Goal: Browse casually

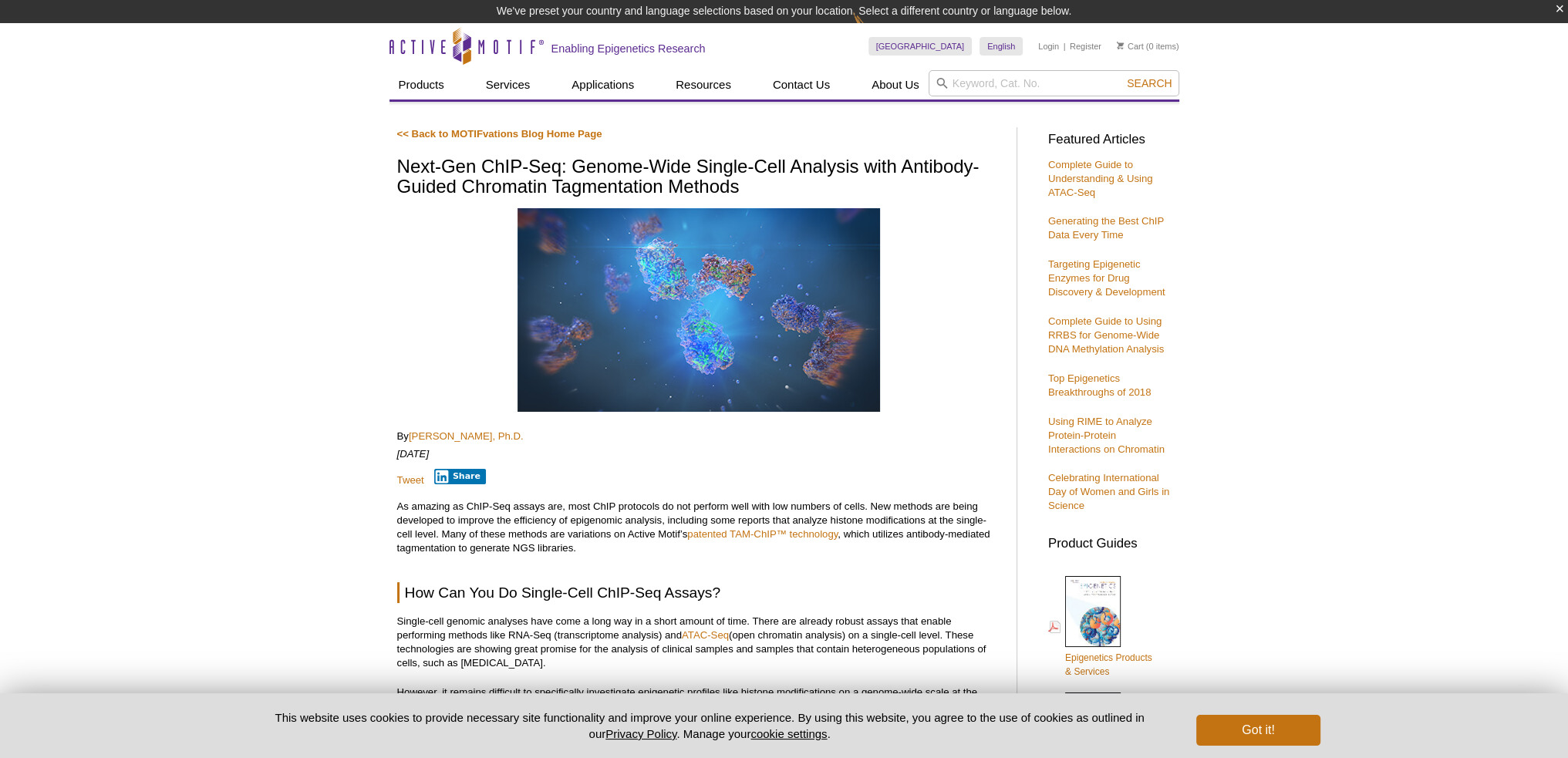
click at [1256, 725] on button "Got it!" at bounding box center [1257, 730] width 123 height 31
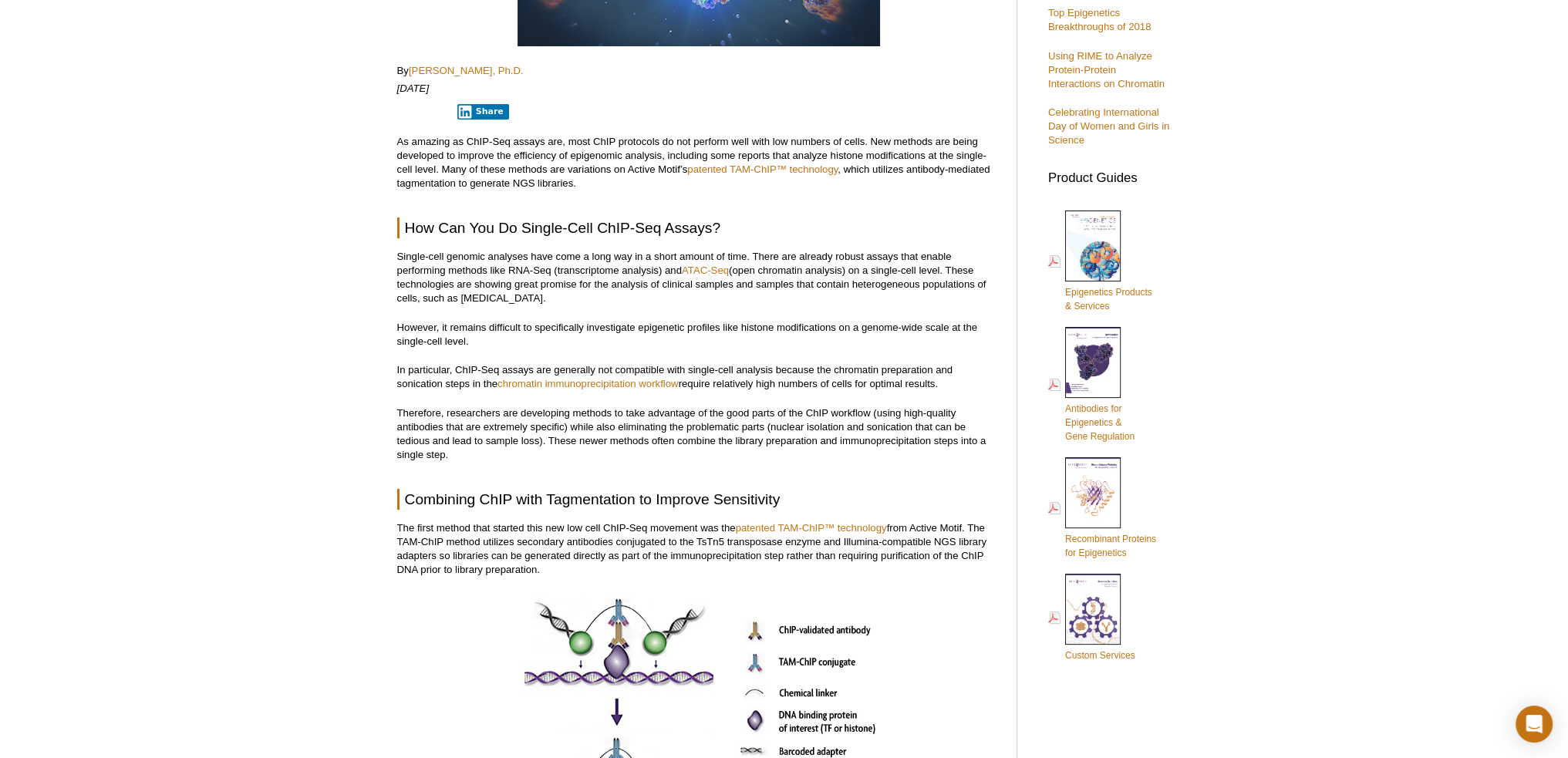
scroll to position [385, 0]
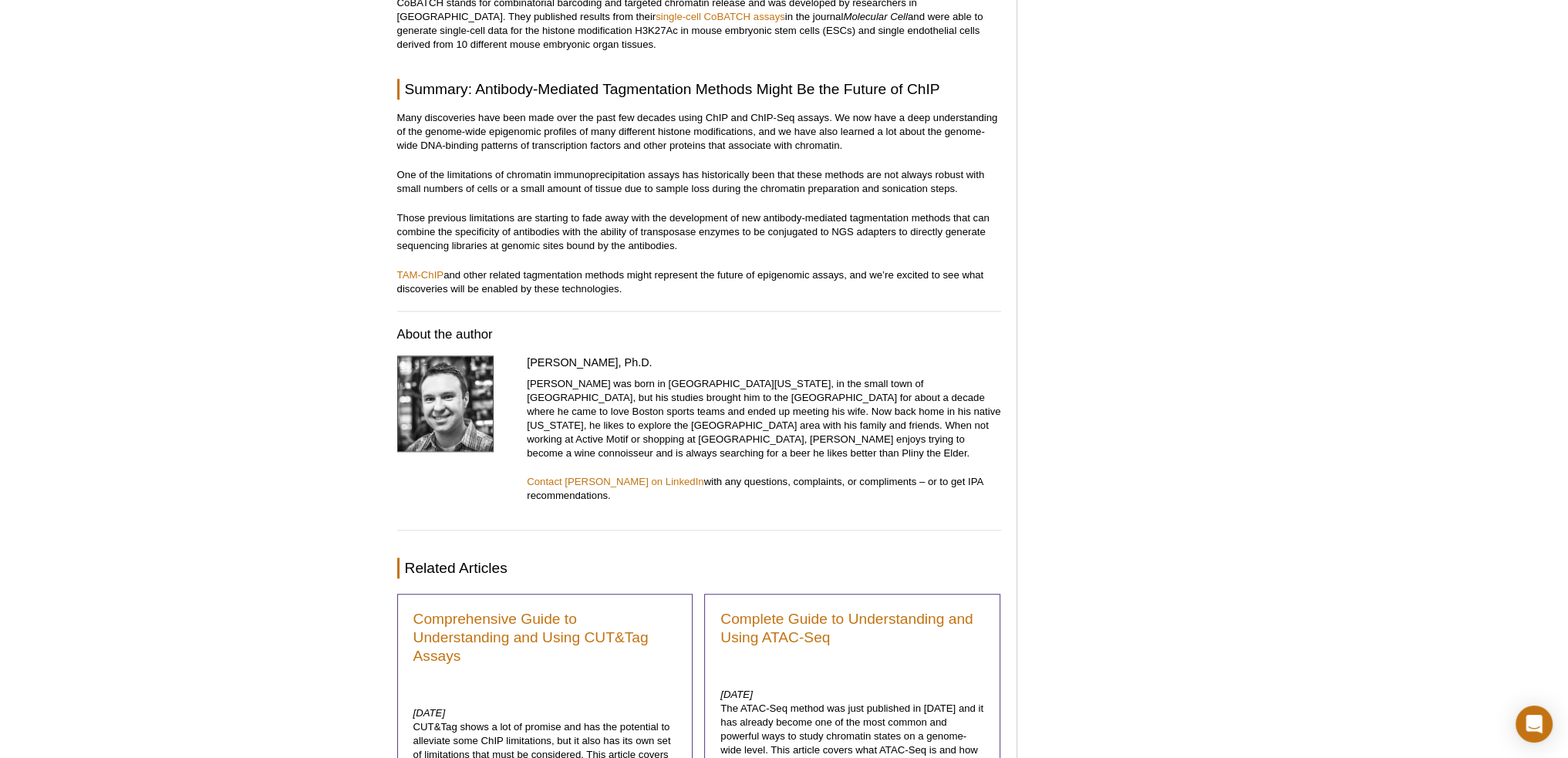
scroll to position [2236, 0]
